Goal: Task Accomplishment & Management: Manage account settings

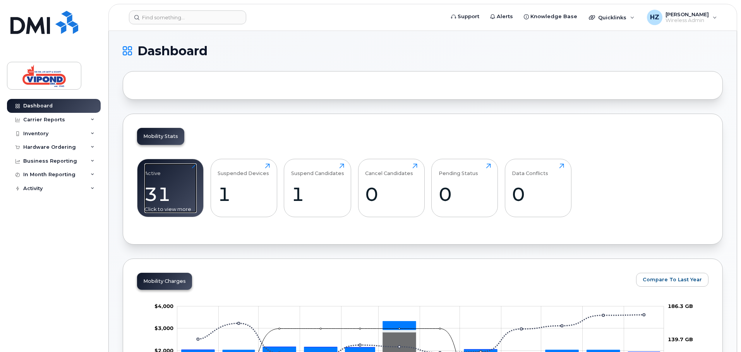
click at [151, 209] on div "Click to view more" at bounding box center [170, 209] width 52 height 7
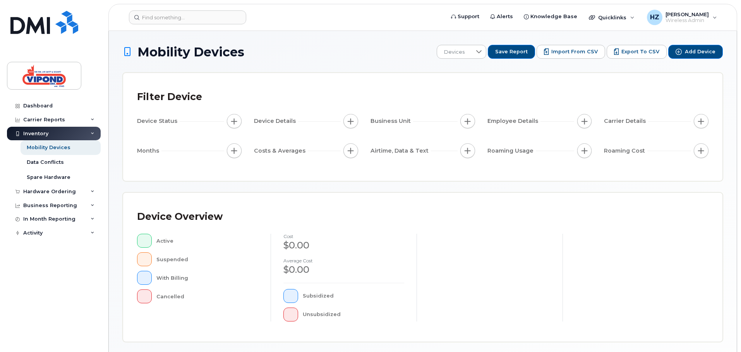
scroll to position [178, 0]
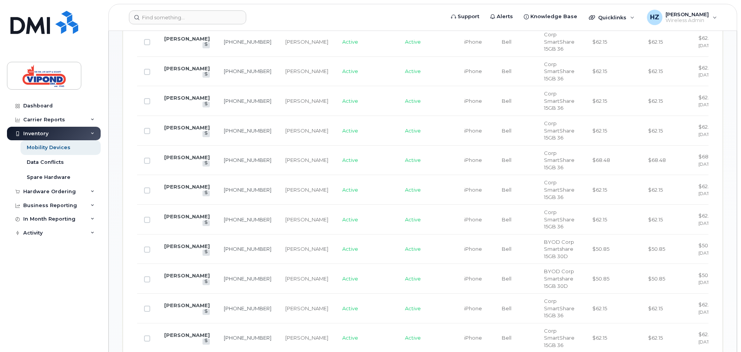
scroll to position [311, 0]
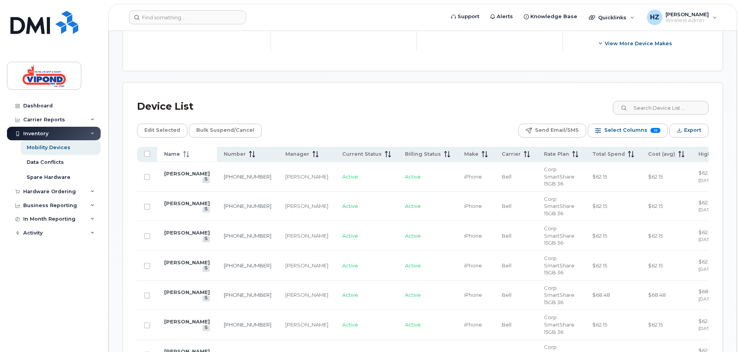
click at [187, 158] on th "Name" at bounding box center [187, 154] width 60 height 15
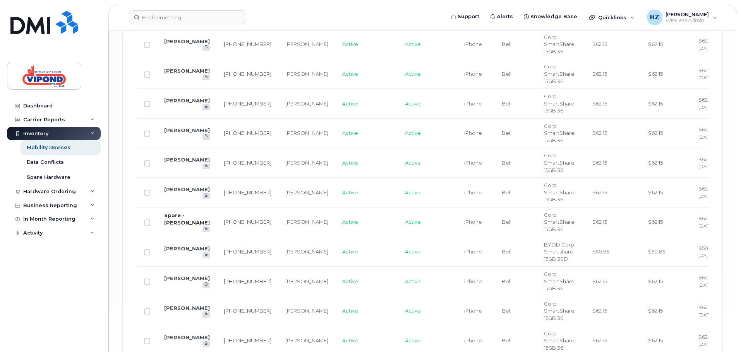
scroll to position [1037, 0]
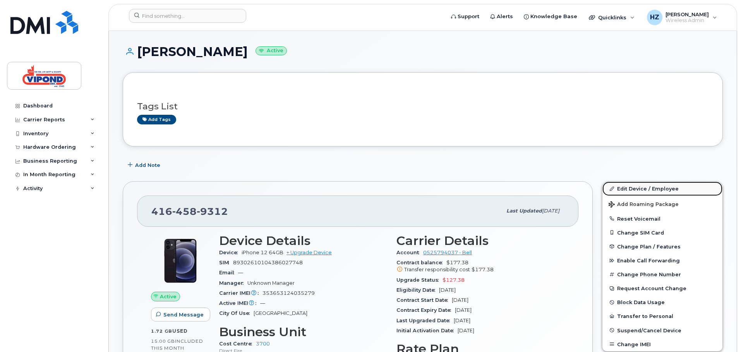
click at [637, 187] on link "Edit Device / Employee" at bounding box center [662, 189] width 120 height 14
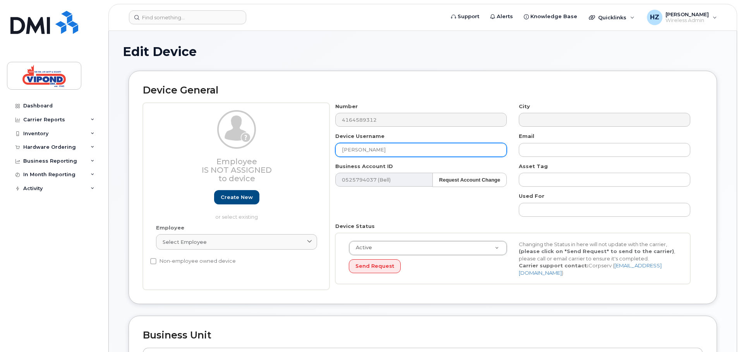
drag, startPoint x: 418, startPoint y: 151, endPoint x: 242, endPoint y: 129, distance: 176.9
click at [242, 129] on div "Employee Is not assigned to device Create new or select existing Employee Selec…" at bounding box center [422, 197] width 559 height 188
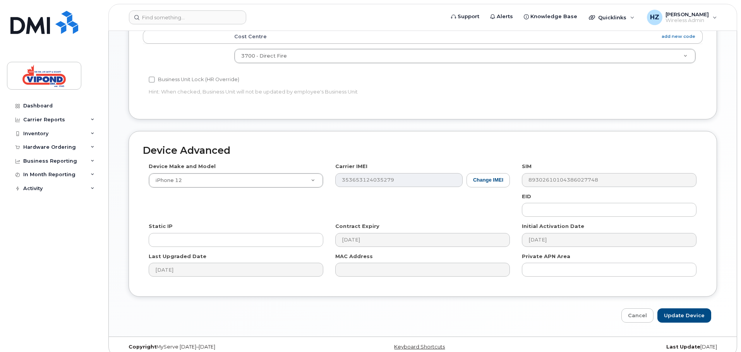
scroll to position [325, 0]
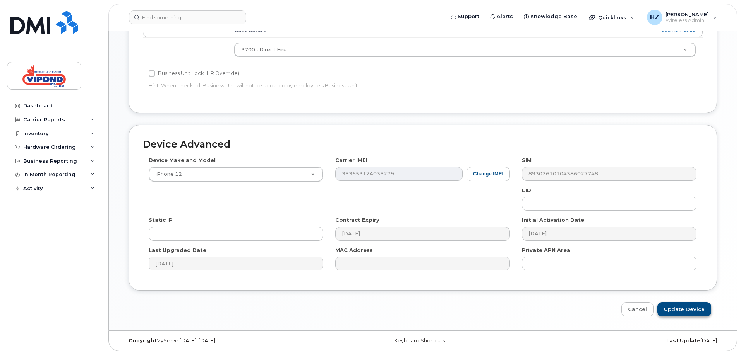
type input "Eitan Dudnick (Jacob Metlin)"
click at [681, 308] on input "Update Device" at bounding box center [684, 310] width 54 height 14
type input "Saving..."
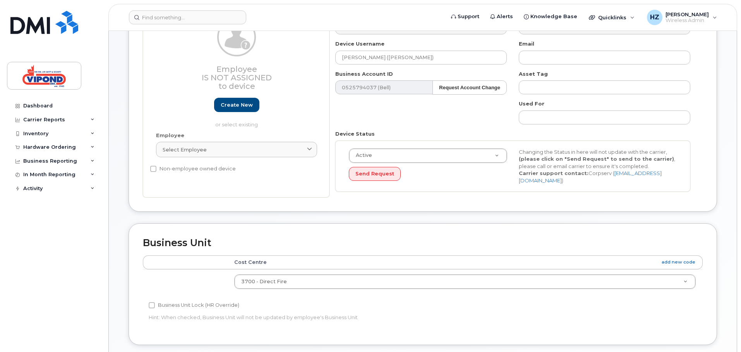
scroll to position [82, 0]
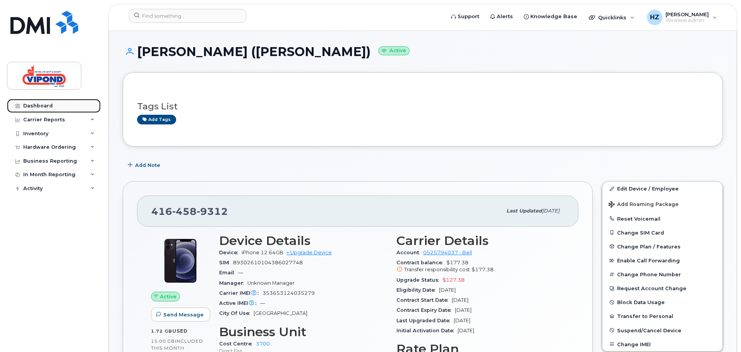
click at [57, 104] on link "Dashboard" at bounding box center [54, 106] width 94 height 14
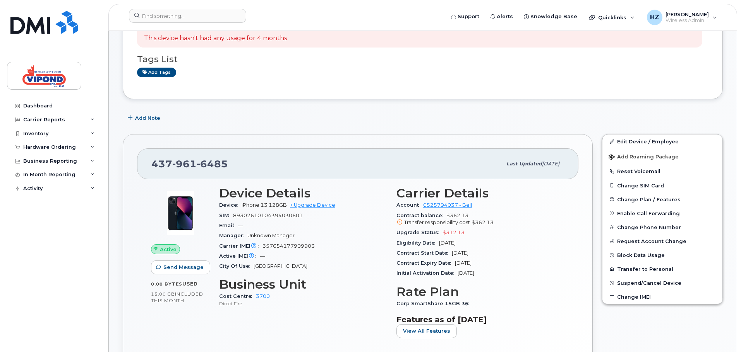
scroll to position [116, 0]
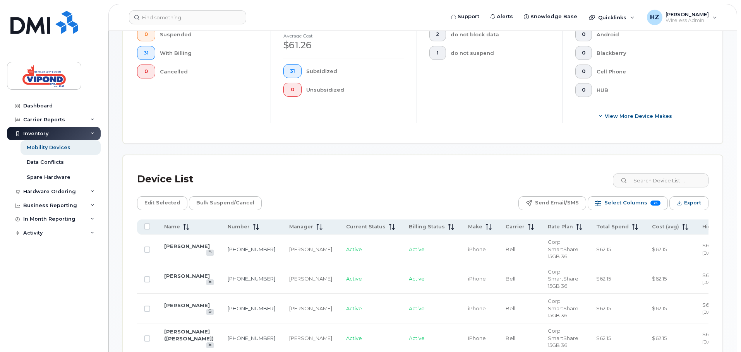
scroll to position [387, 0]
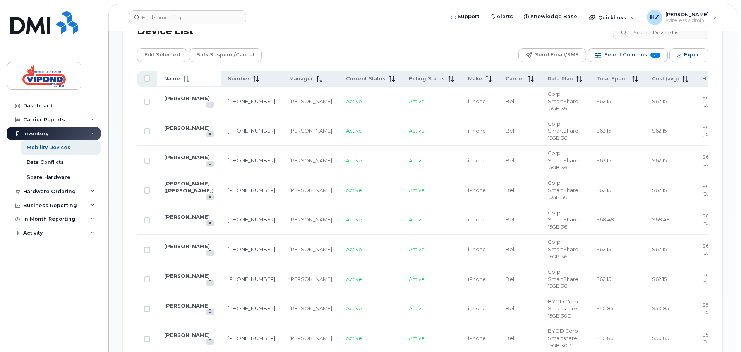
click at [181, 80] on span at bounding box center [184, 78] width 9 height 7
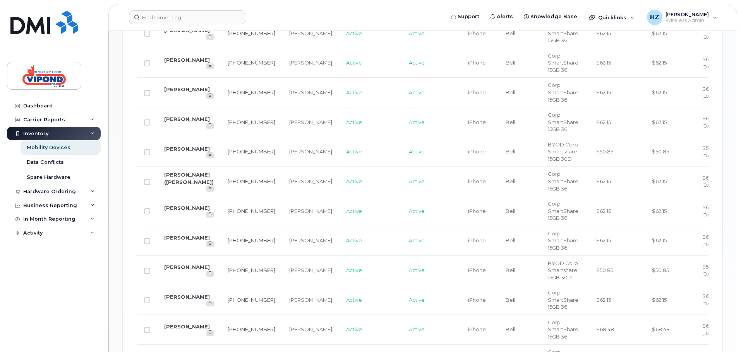
scroll to position [541, 0]
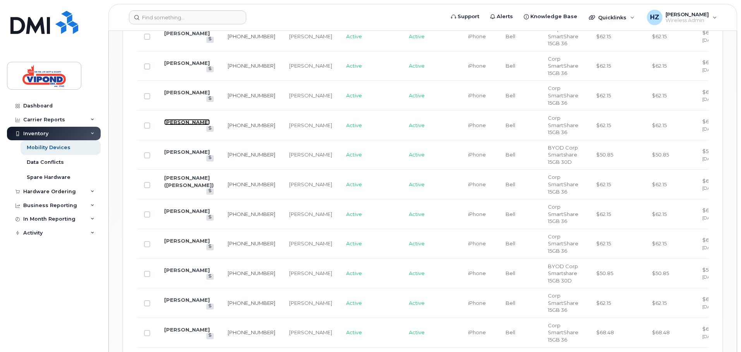
click at [182, 120] on link "Darnell Clouter" at bounding box center [187, 122] width 46 height 6
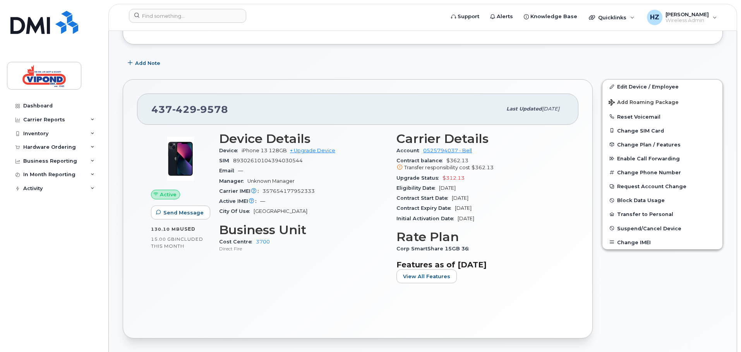
scroll to position [116, 0]
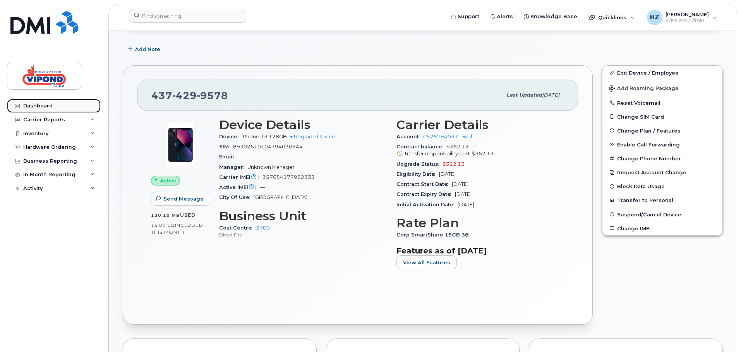
click at [43, 106] on div "Dashboard" at bounding box center [37, 106] width 29 height 6
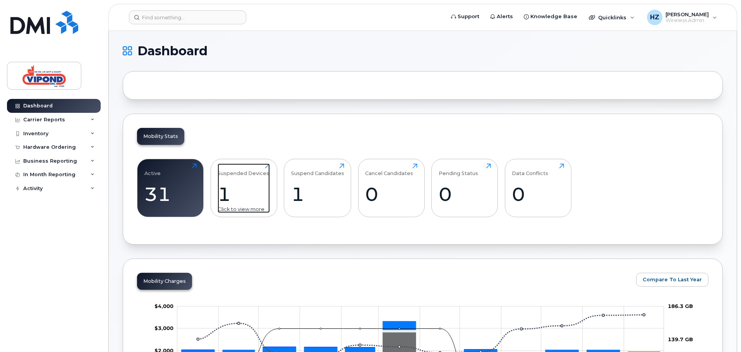
click at [251, 185] on div "1" at bounding box center [243, 194] width 52 height 23
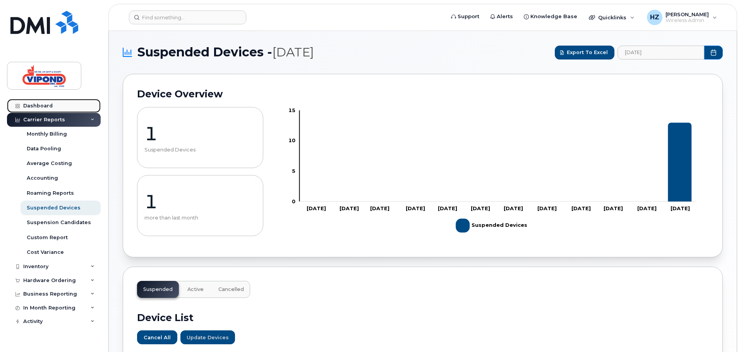
click at [42, 106] on div "Dashboard" at bounding box center [37, 106] width 29 height 6
